Goal: Obtain resource: Download file/media

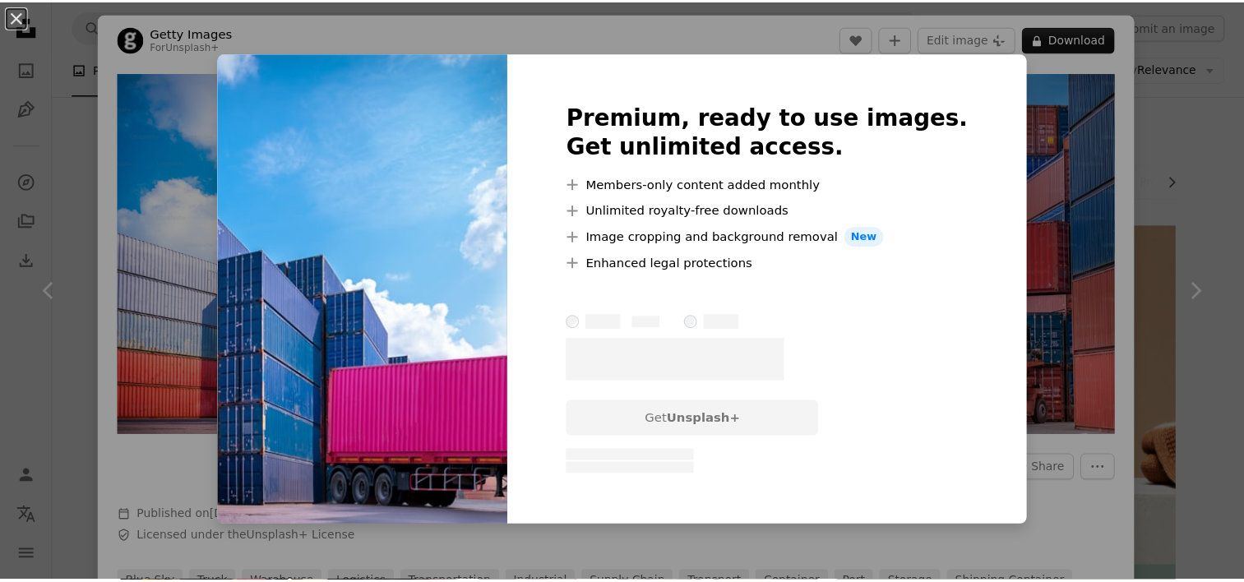
scroll to position [1398, 0]
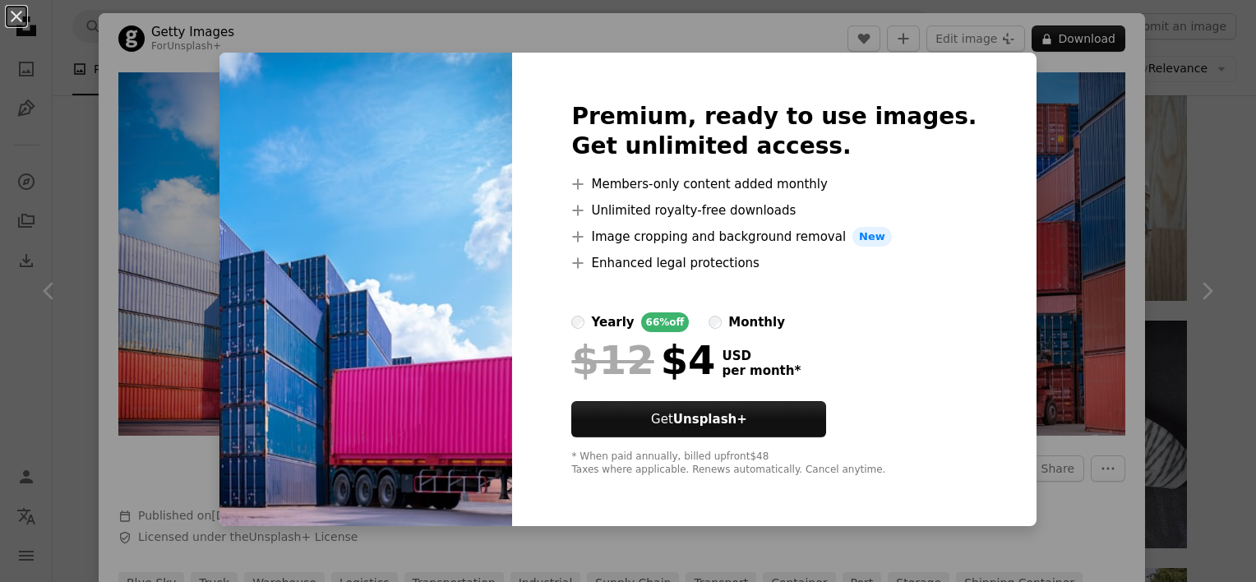
click at [317, 257] on img at bounding box center [366, 290] width 293 height 474
click at [1036, 215] on div "An X shape Premium, ready to use images. Get unlimited access. A plus sign Memb…" at bounding box center [628, 291] width 1256 height 582
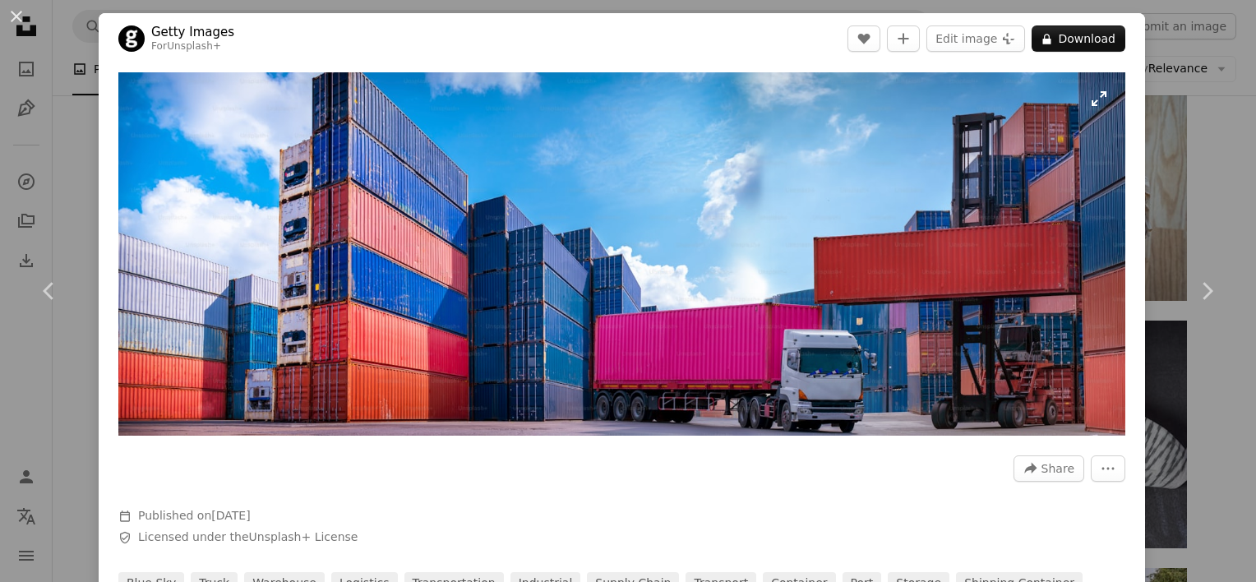
click at [954, 289] on img "Zoom in on this image" at bounding box center [621, 253] width 1007 height 363
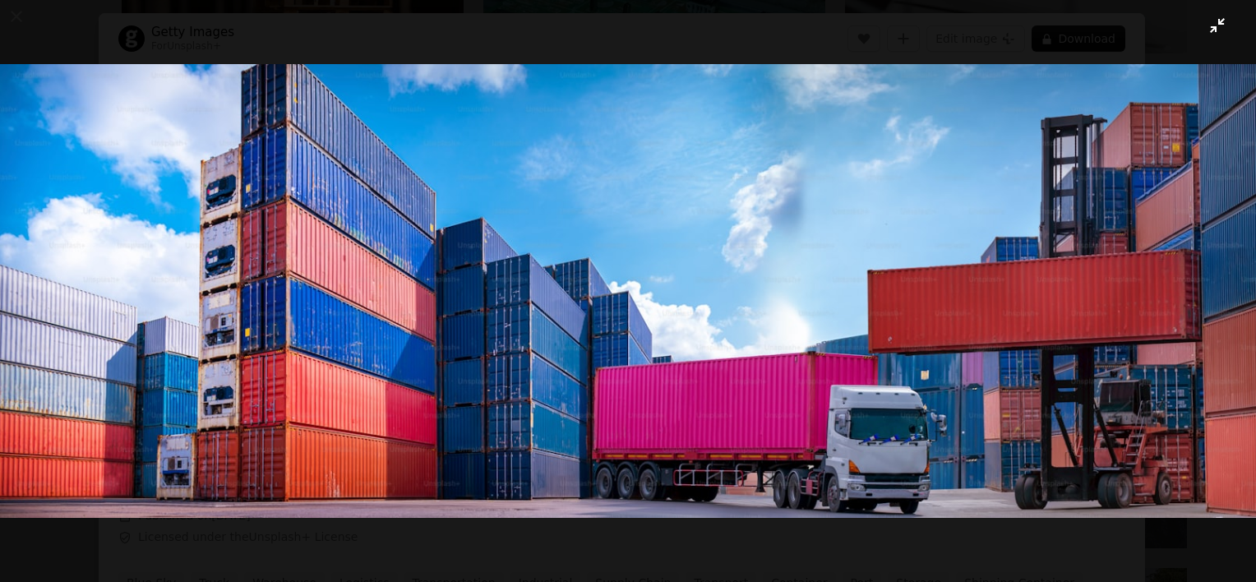
click at [881, 553] on button "Zoom out on this image" at bounding box center [628, 291] width 1258 height 584
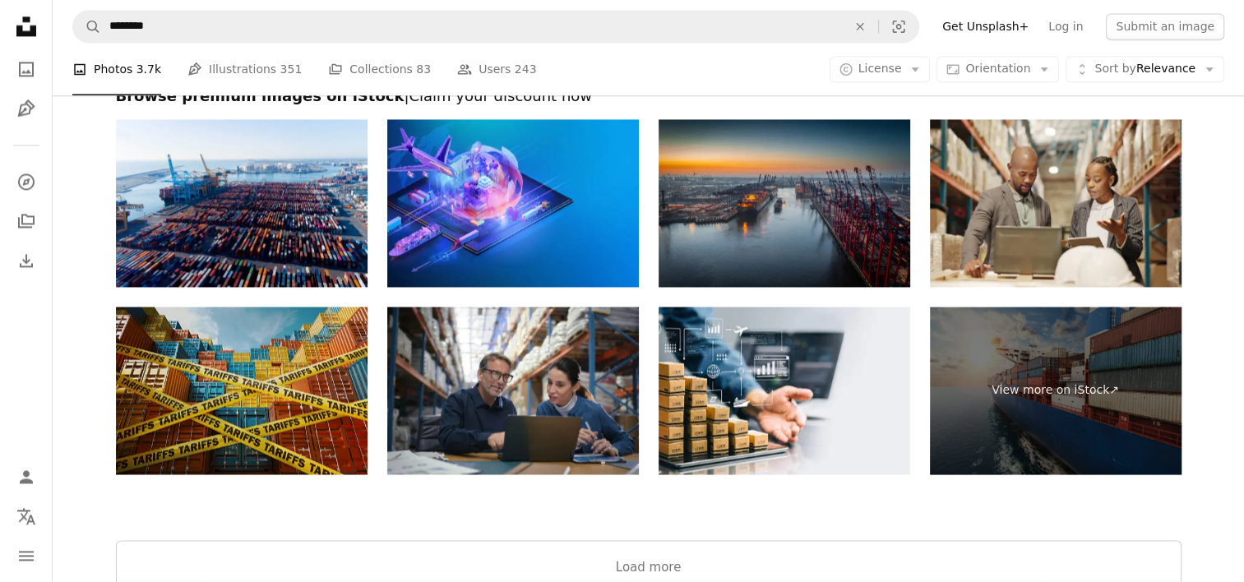
scroll to position [2549, 0]
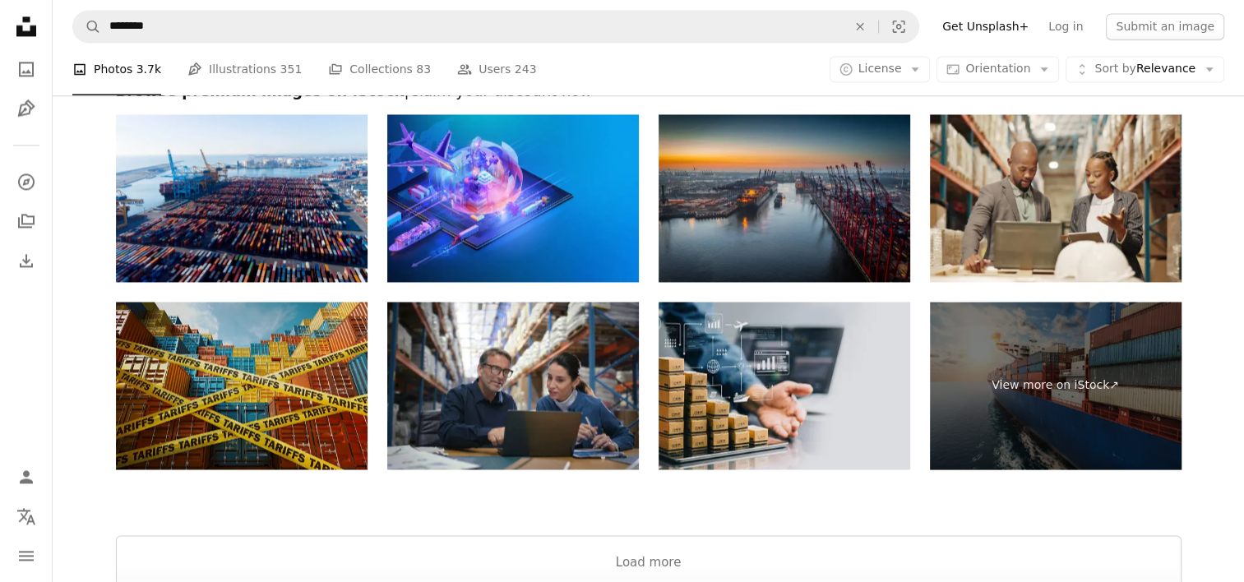
click at [811, 336] on img at bounding box center [785, 386] width 252 height 168
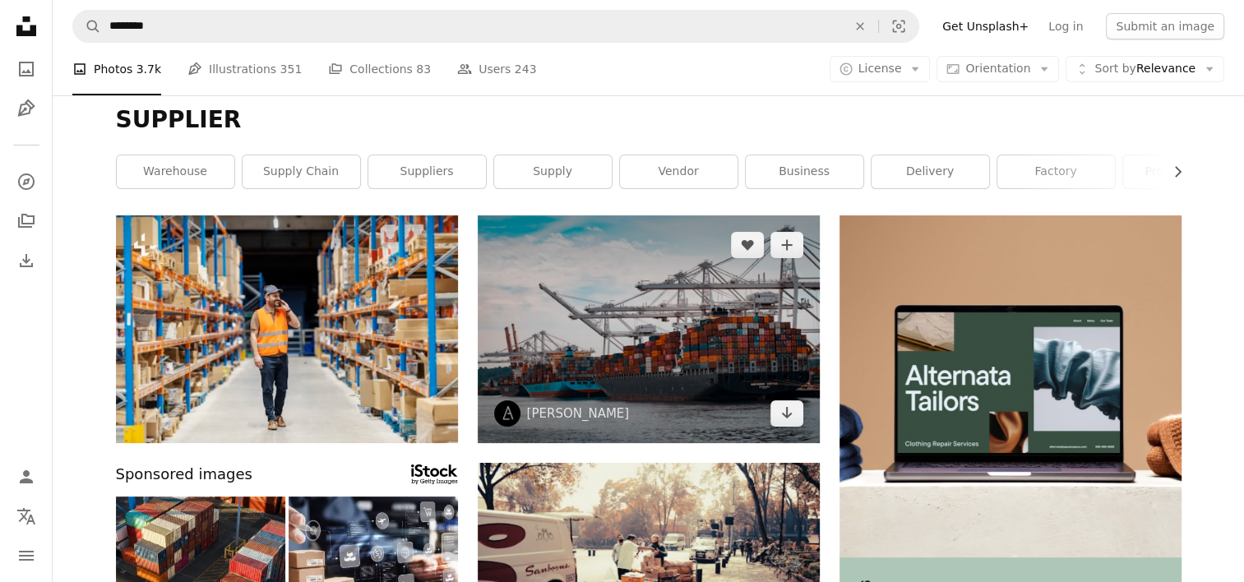
scroll to position [0, 0]
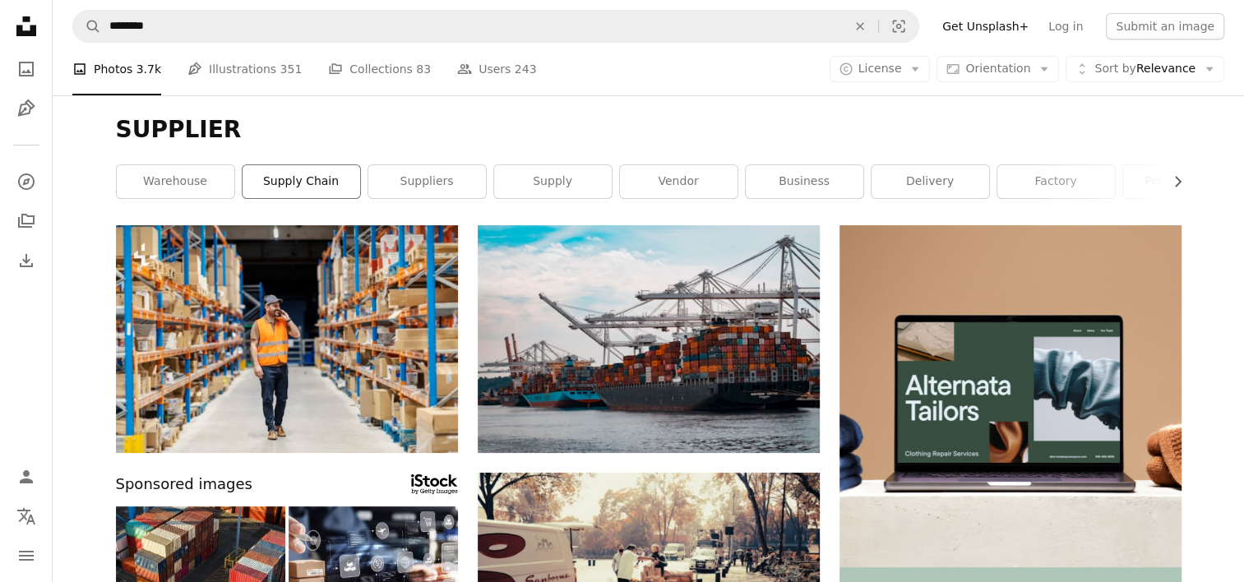
click at [319, 191] on link "supply chain" at bounding box center [302, 181] width 118 height 33
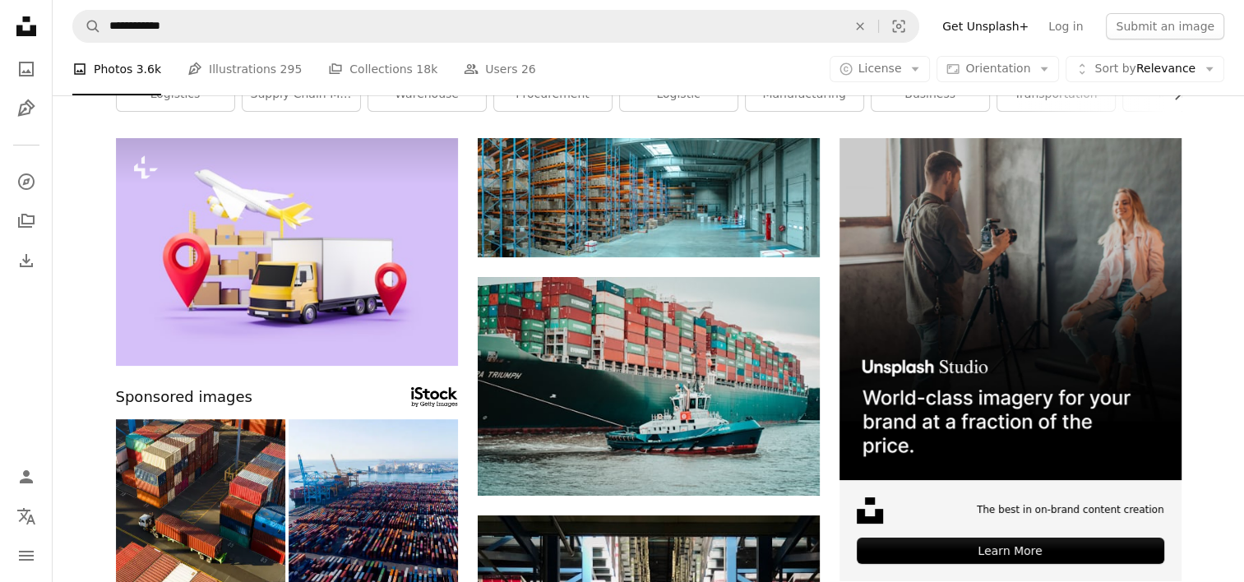
scroll to position [82, 0]
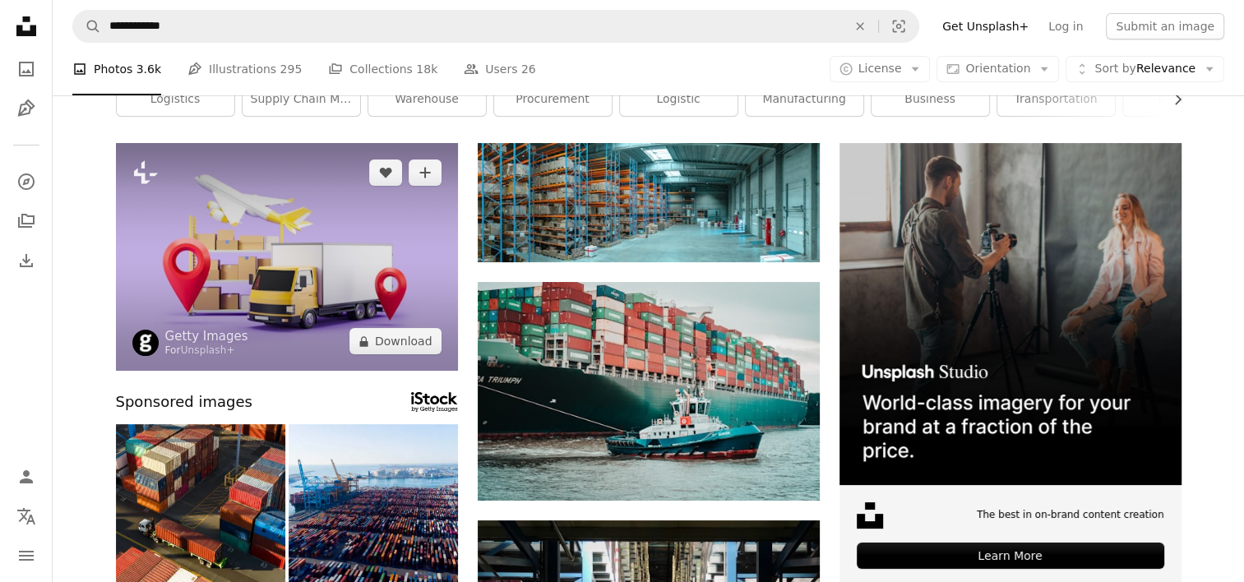
click at [358, 238] on img at bounding box center [287, 257] width 342 height 228
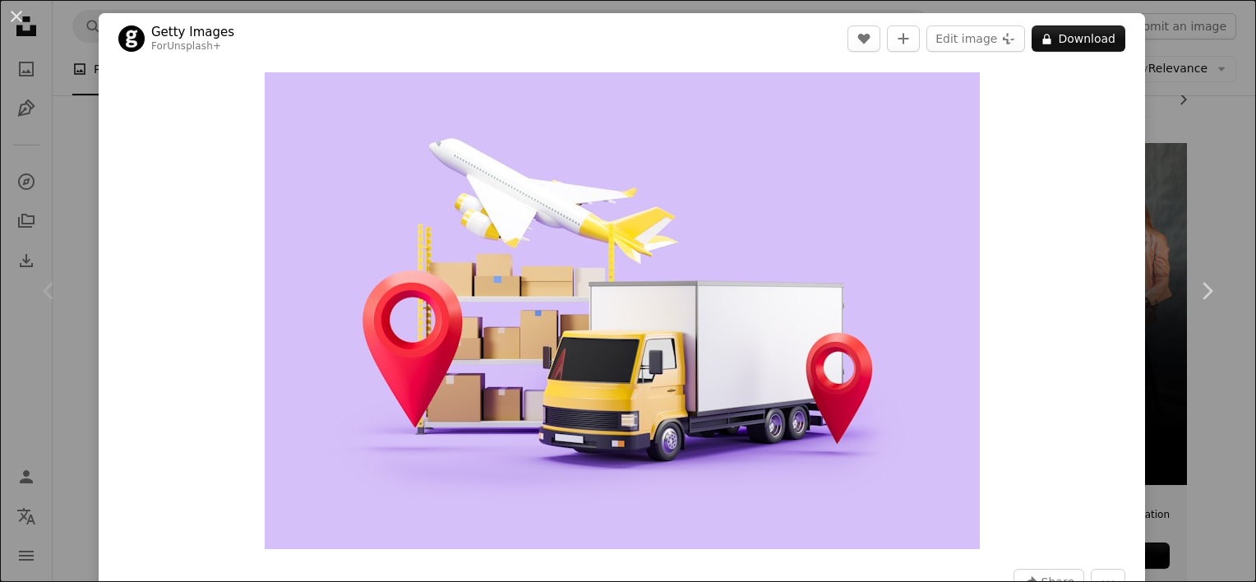
click at [72, 136] on div "An X shape Chevron left Chevron right Getty Images For Unsplash+ A heart A plus…" at bounding box center [628, 291] width 1256 height 582
